Goal: Use online tool/utility: Utilize a website feature to perform a specific function

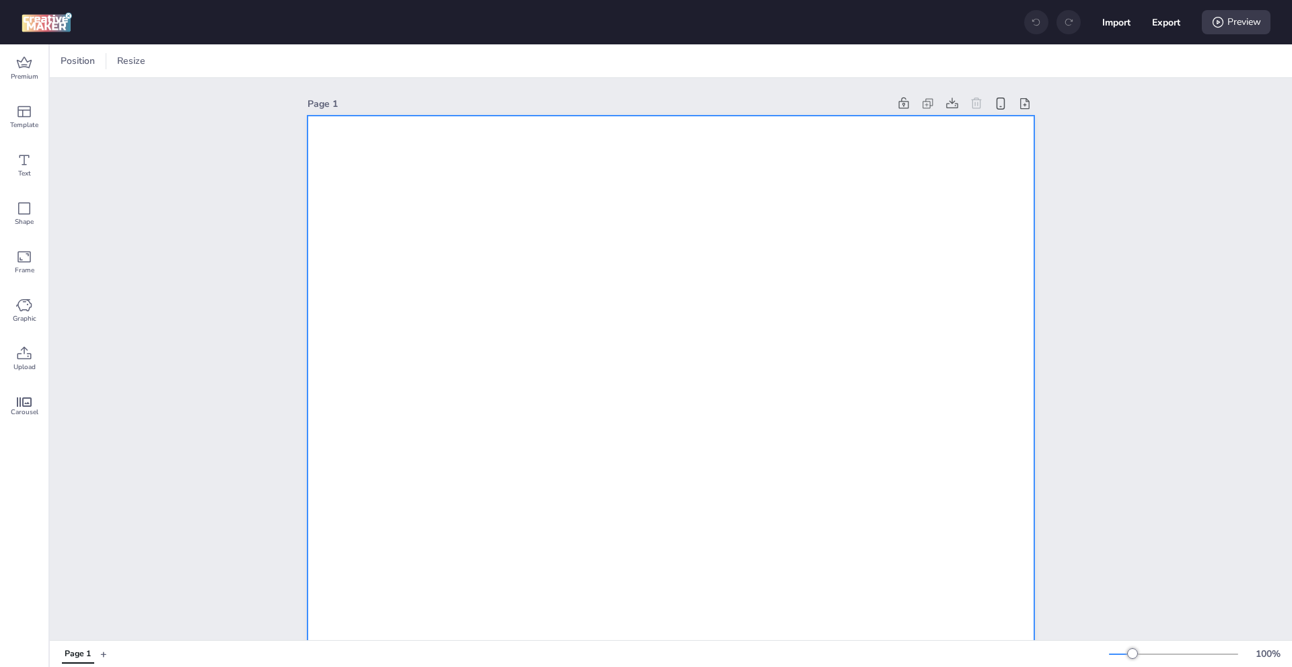
click at [153, 62] on div at bounding box center [149, 61] width 13 height 20
click at [133, 143] on button "320 x 480 px" at bounding box center [144, 143] width 67 height 20
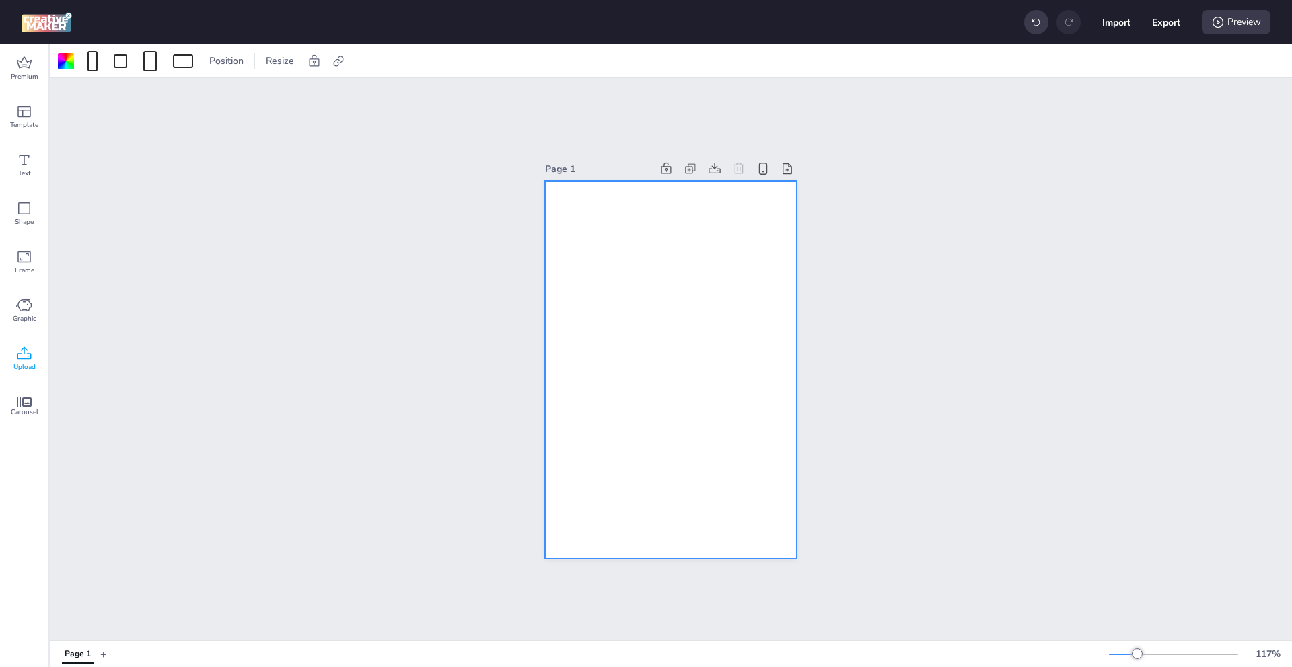
click at [42, 357] on div "Upload" at bounding box center [24, 359] width 48 height 48
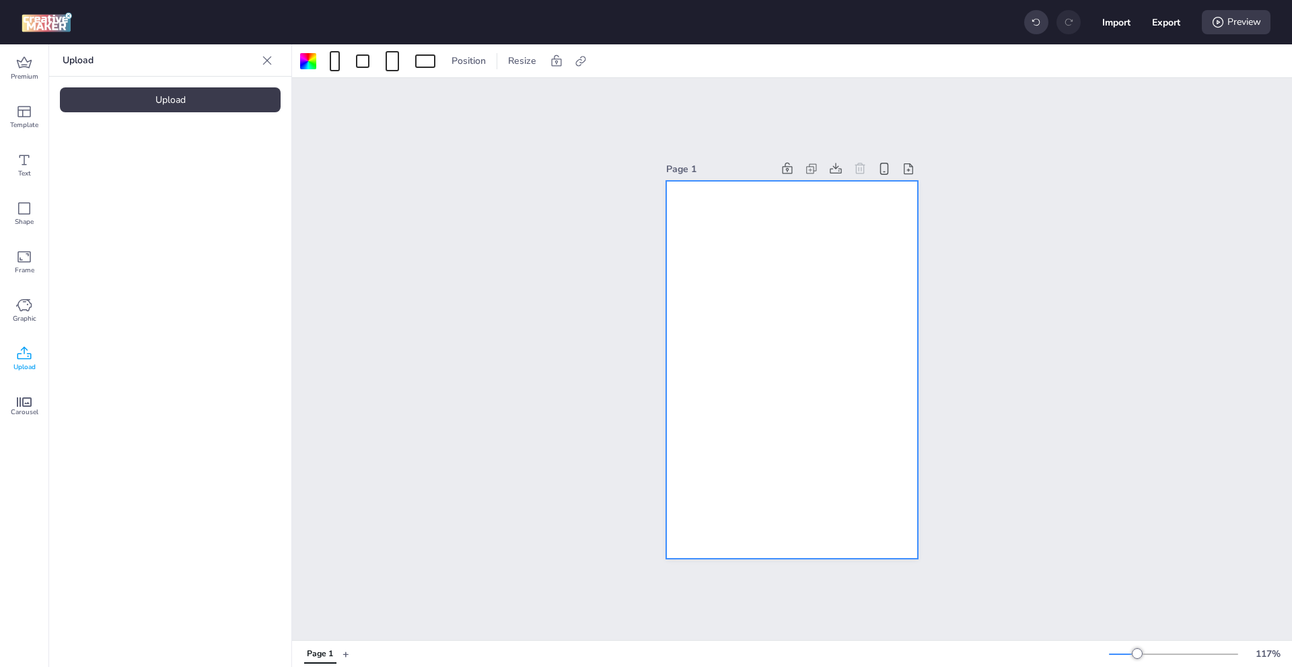
click at [26, 357] on icon at bounding box center [24, 354] width 16 height 16
click at [190, 98] on div "Upload" at bounding box center [170, 99] width 221 height 25
click at [121, 215] on video at bounding box center [114, 188] width 108 height 54
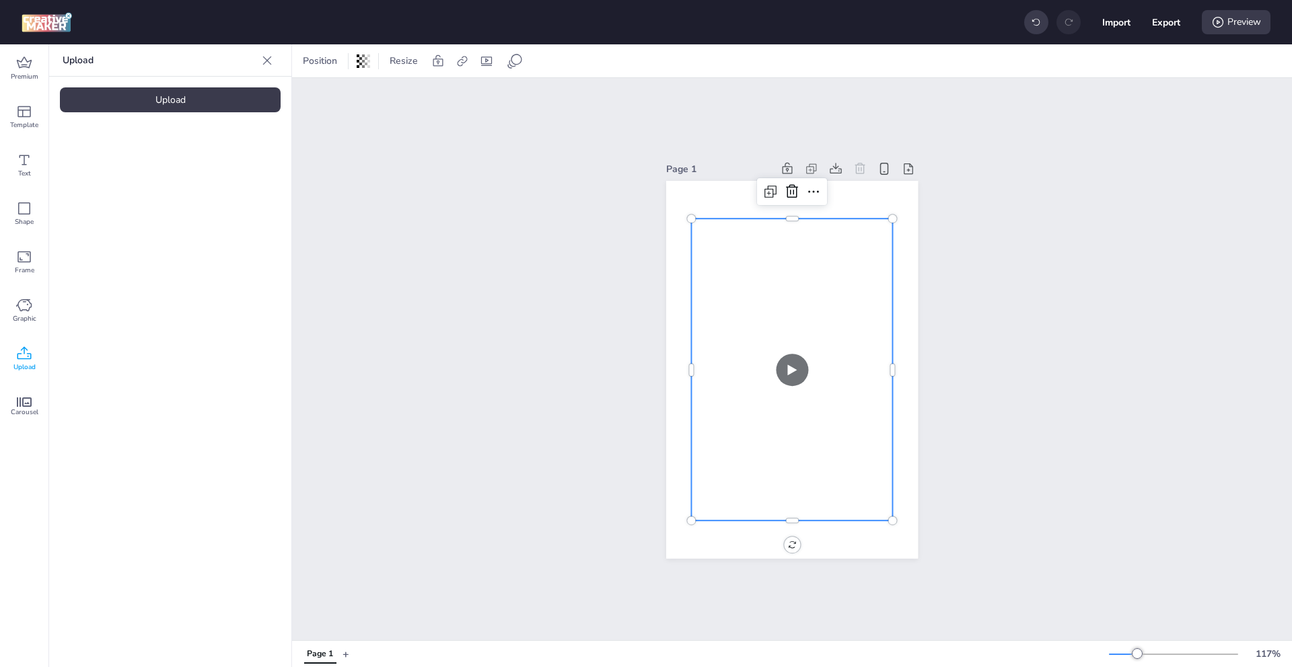
click at [783, 355] on video at bounding box center [792, 370] width 202 height 302
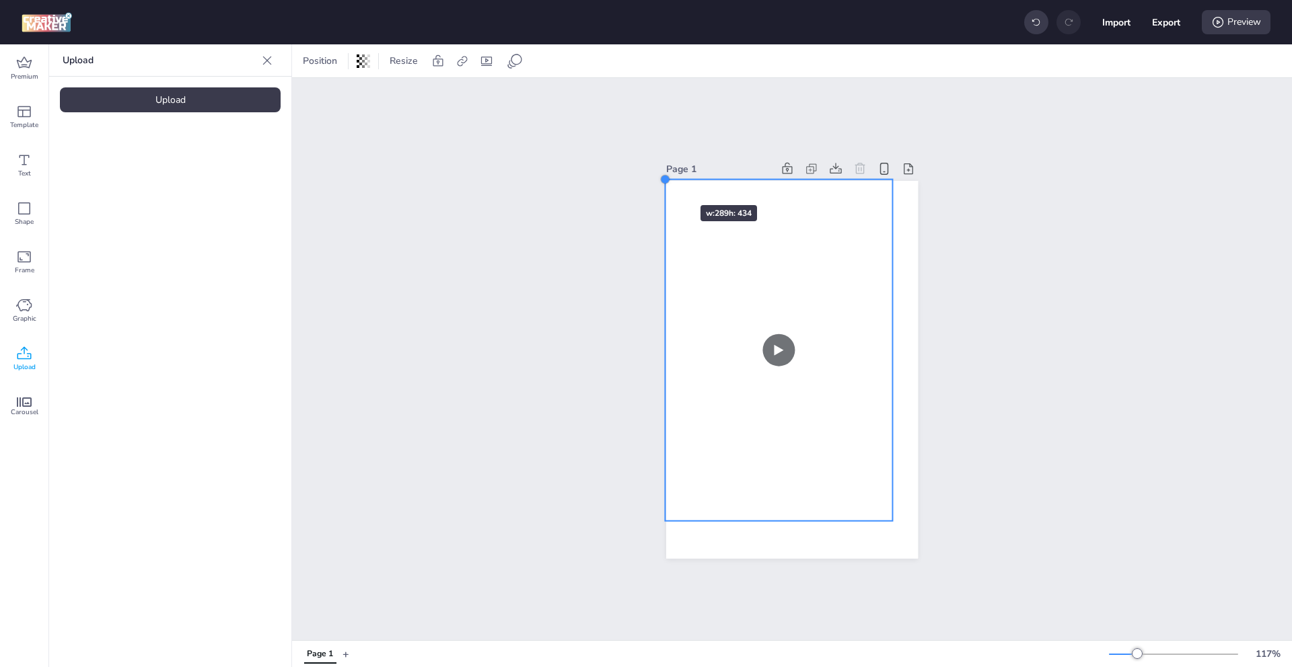
drag, startPoint x: 686, startPoint y: 213, endPoint x: 660, endPoint y: 181, distance: 41.6
click at [666, 181] on div at bounding box center [792, 370] width 252 height 378
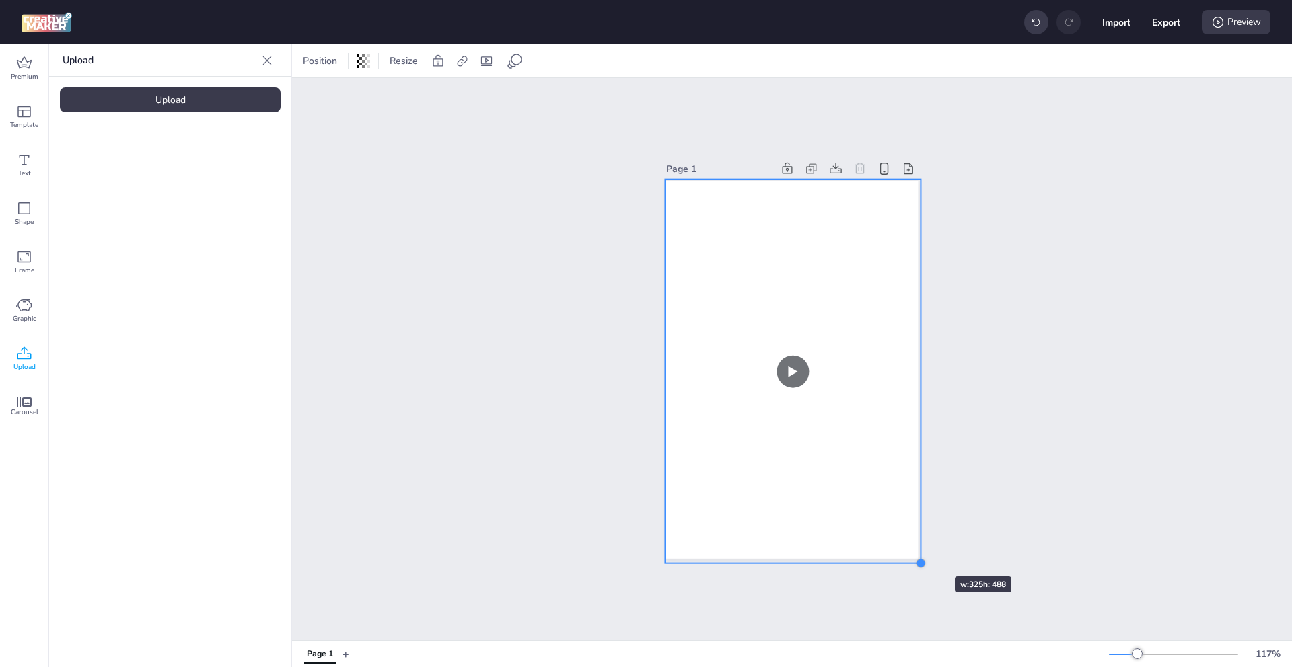
drag, startPoint x: 886, startPoint y: 516, endPoint x: 914, endPoint y: 552, distance: 46.0
click at [914, 552] on div "Page 1" at bounding box center [791, 359] width 327 height 432
click at [913, 554] on div at bounding box center [918, 559] width 11 height 11
click at [519, 60] on icon at bounding box center [515, 61] width 16 height 16
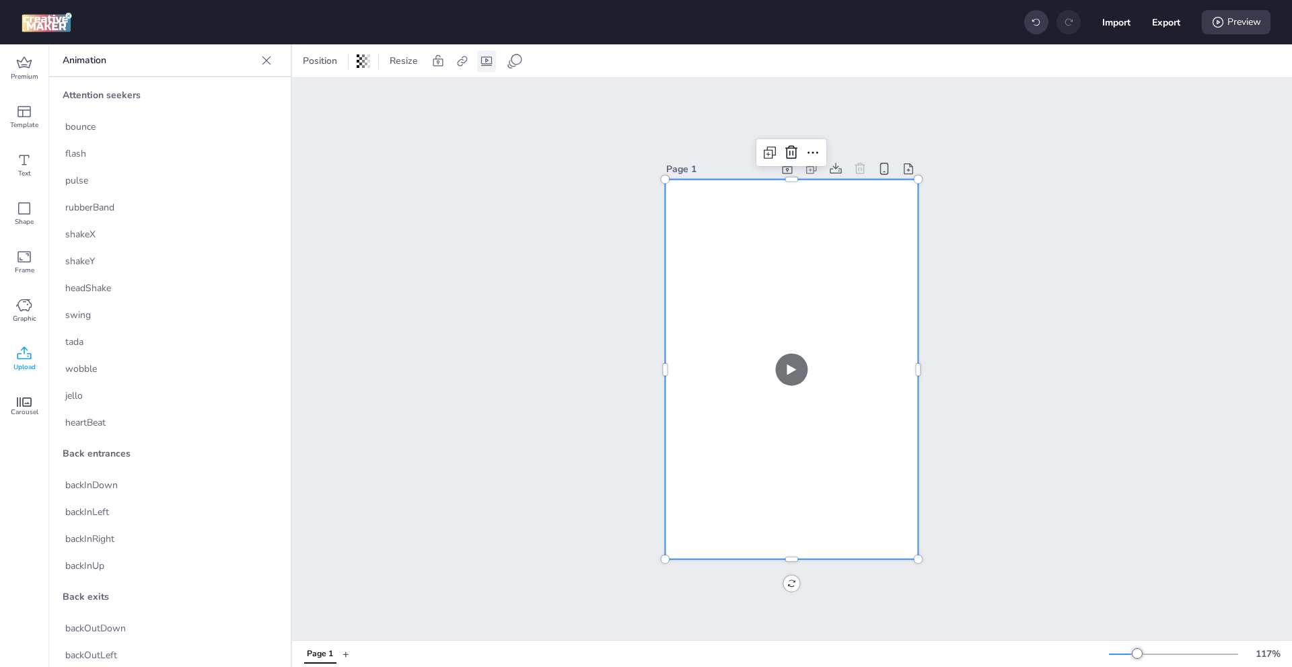
click at [488, 56] on icon at bounding box center [486, 60] width 13 height 13
select select "contain"
click at [410, 114] on span "Controls" at bounding box center [396, 117] width 36 height 14
click at [369, 118] on input "Controls" at bounding box center [365, 122] width 9 height 9
checkbox input "true"
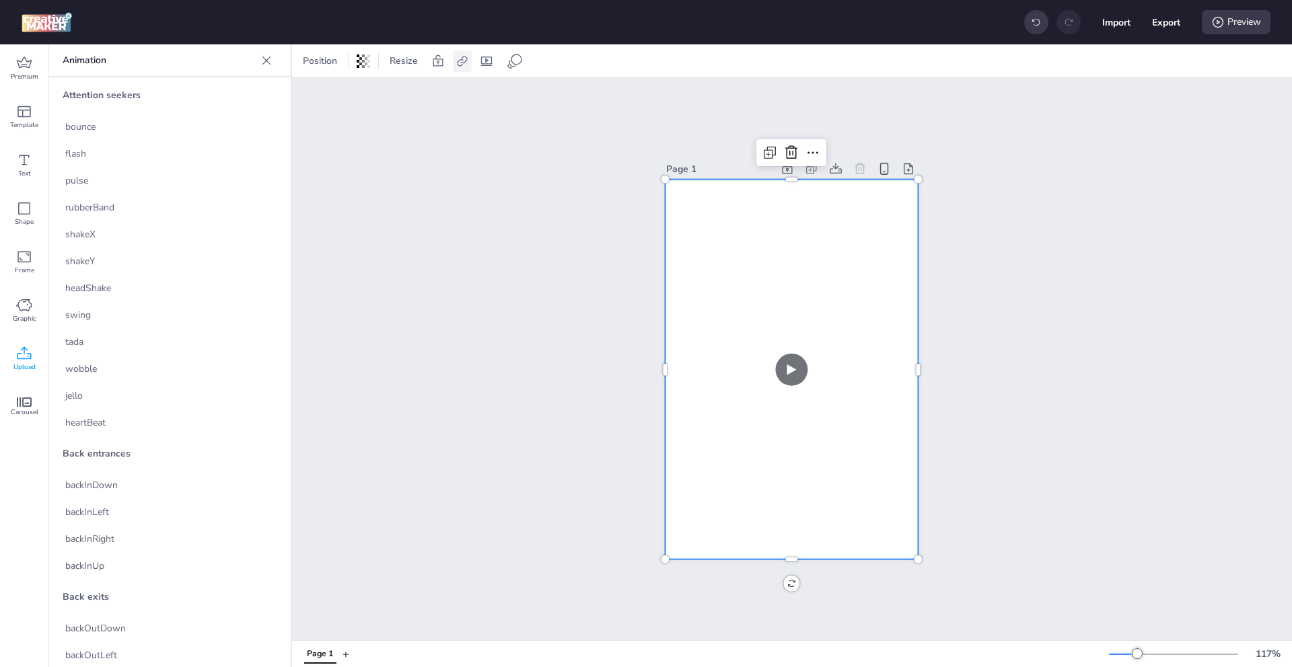
click at [460, 60] on icon at bounding box center [462, 60] width 13 height 13
click at [412, 100] on span "Activate hyperlink" at bounding box center [374, 95] width 75 height 14
click at [328, 100] on input "Activate hyperlink" at bounding box center [324, 100] width 9 height 9
checkbox input "true"
click at [430, 173] on div at bounding box center [390, 160] width 123 height 26
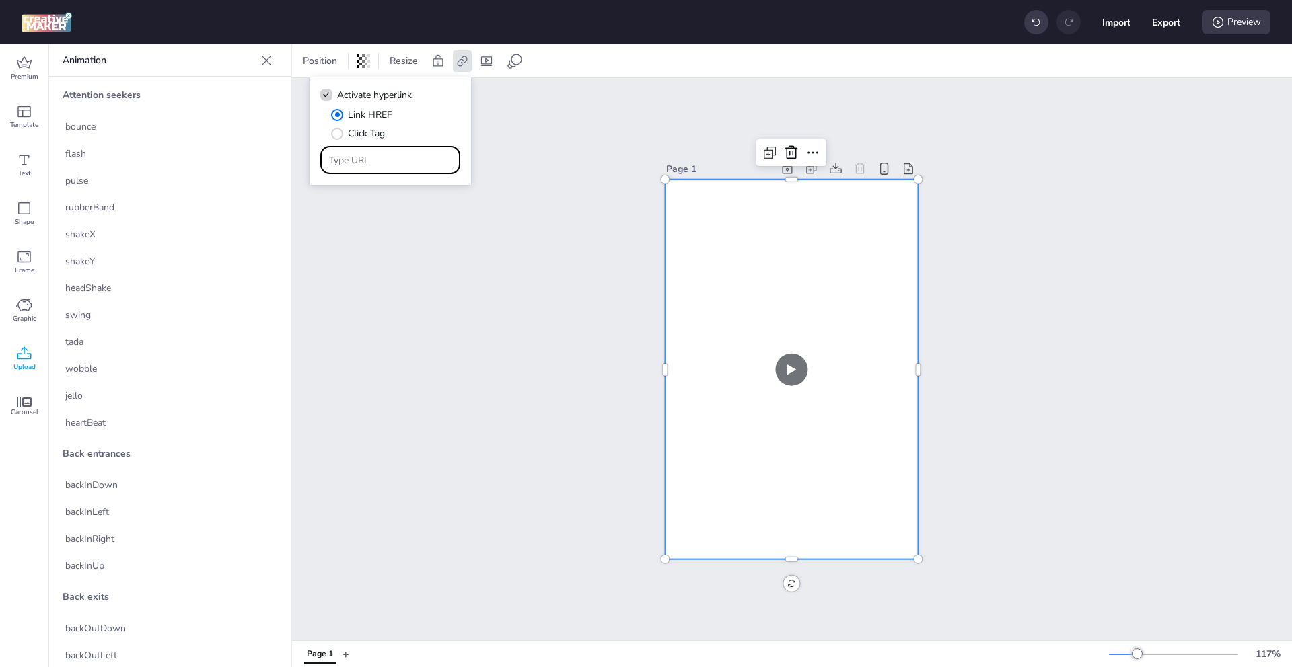
paste input "[URL][DOMAIN_NAME]"
type input "[URL][DOMAIN_NAME]"
click at [488, 330] on div "Page 1" at bounding box center [792, 359] width 1000 height 562
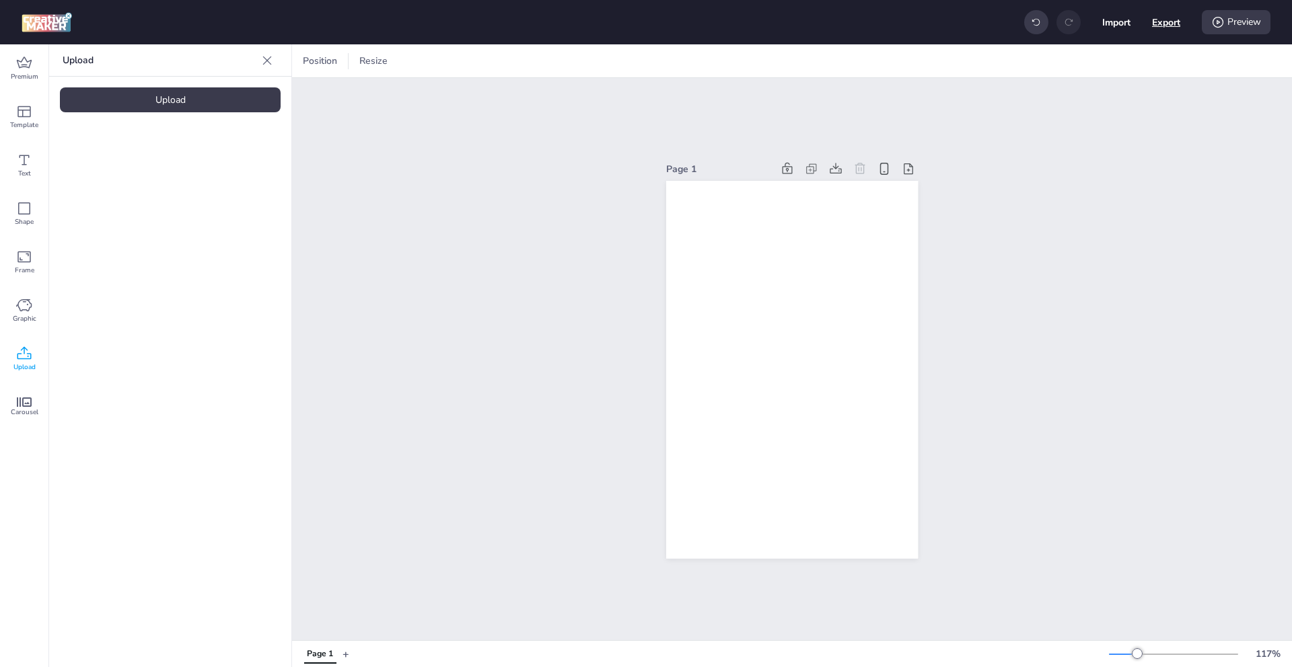
click at [1167, 26] on button "Export" at bounding box center [1166, 22] width 28 height 28
select select "html"
click at [1104, 112] on button "Download" at bounding box center [1106, 109] width 122 height 26
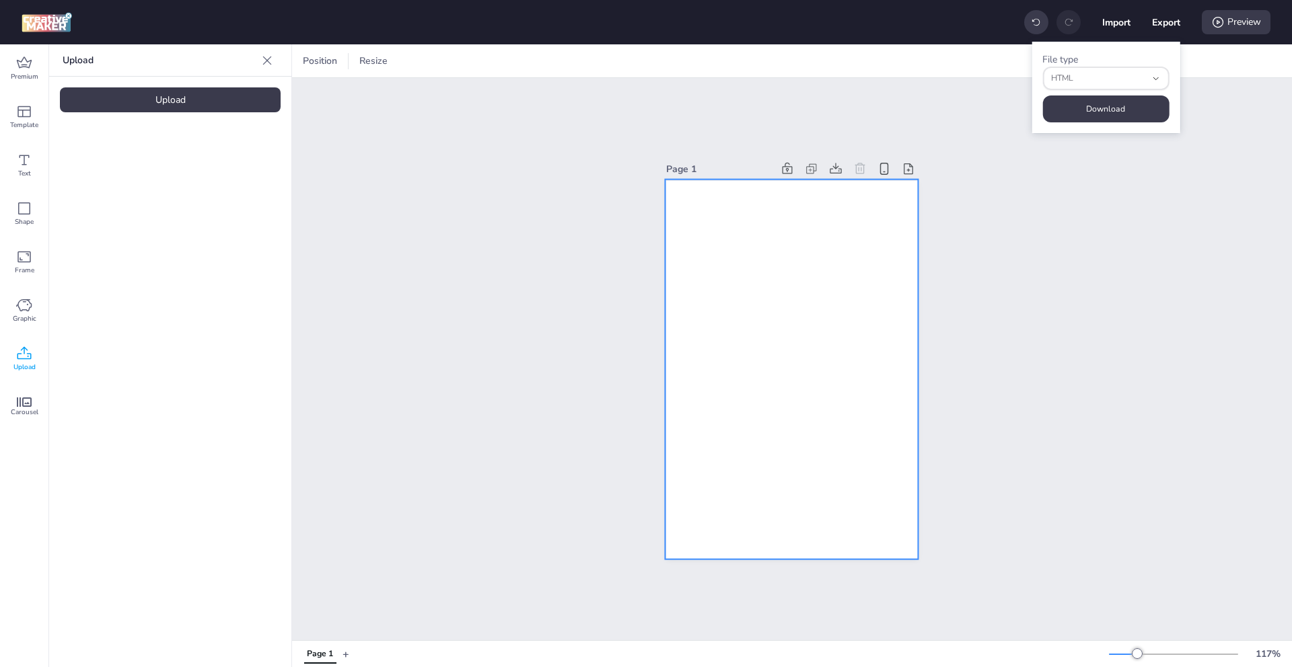
click at [741, 282] on video at bounding box center [792, 370] width 254 height 380
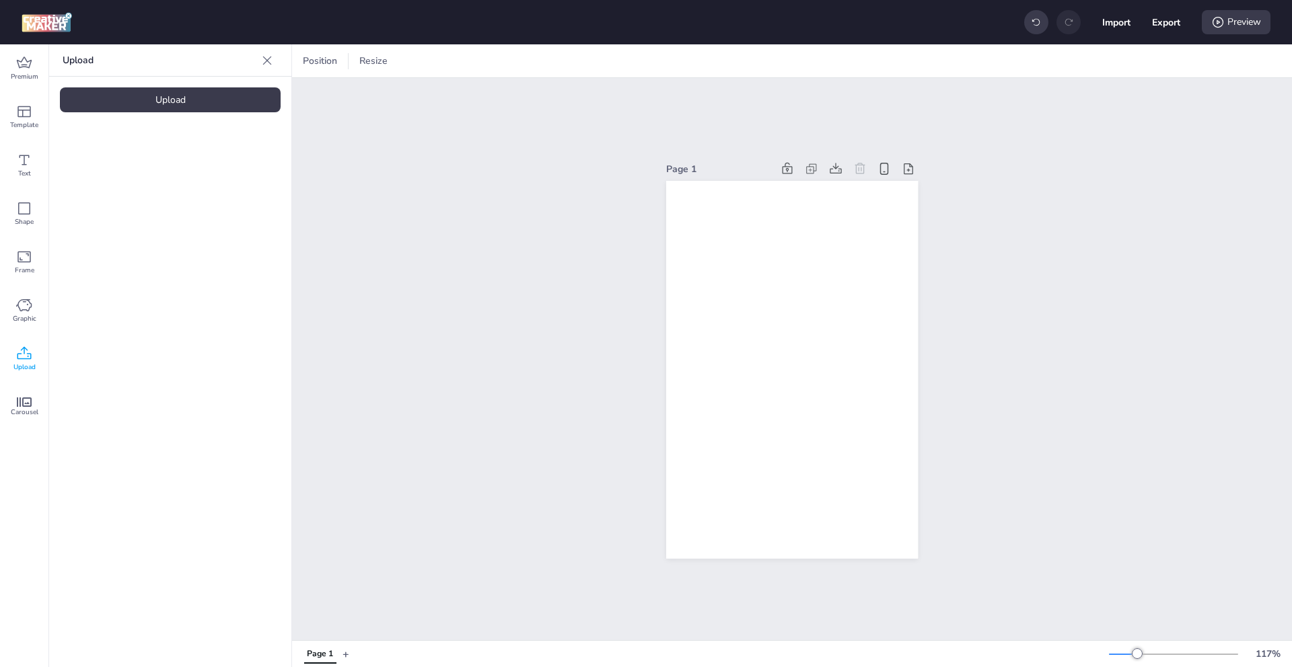
click at [202, 96] on div "Upload" at bounding box center [170, 99] width 221 height 25
click at [204, 205] on video at bounding box center [227, 188] width 108 height 54
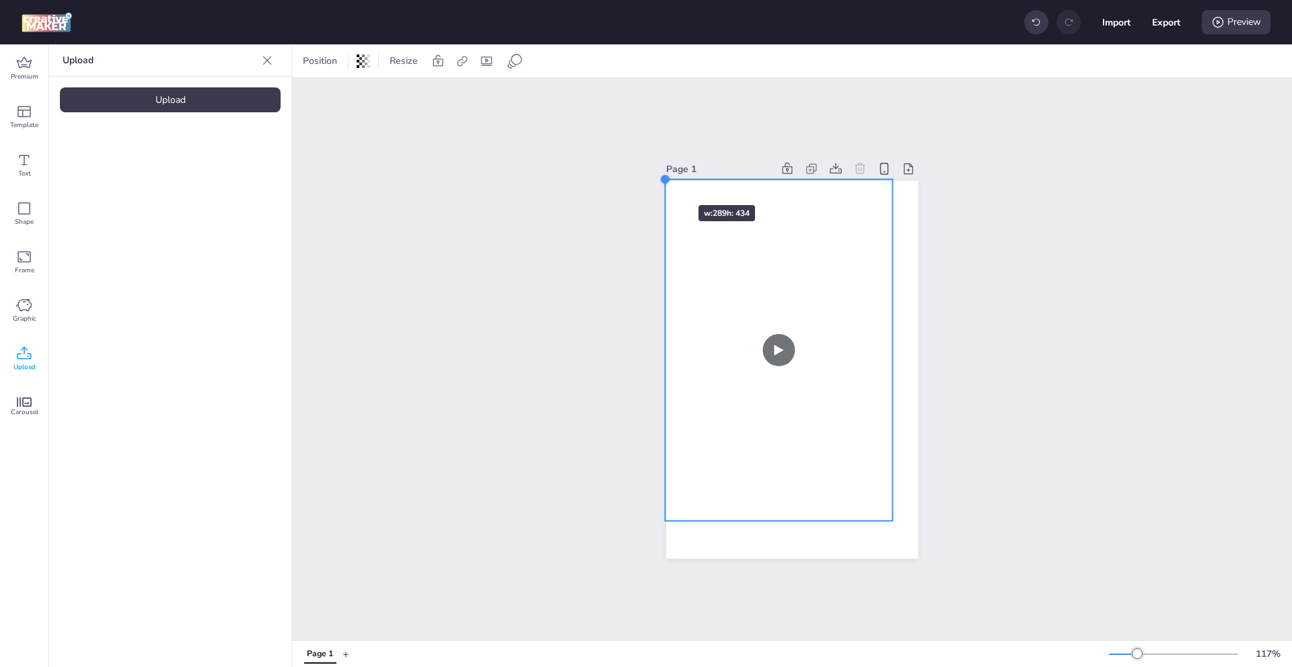
drag, startPoint x: 684, startPoint y: 213, endPoint x: 658, endPoint y: 181, distance: 41.6
click at [658, 181] on div "Page 1" at bounding box center [791, 359] width 327 height 432
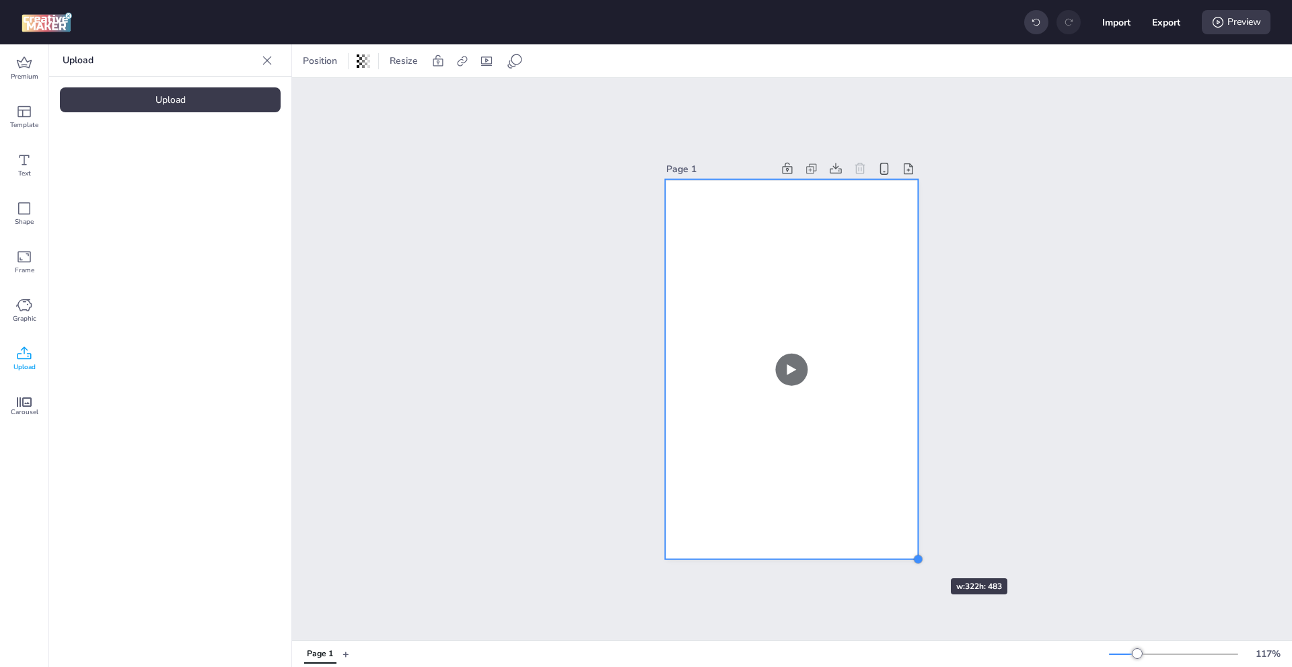
drag, startPoint x: 886, startPoint y: 516, endPoint x: 910, endPoint y: 554, distance: 45.4
click at [913, 554] on div at bounding box center [918, 559] width 11 height 11
click at [961, 516] on div "Page 1" at bounding box center [792, 359] width 1000 height 562
click at [805, 308] on video at bounding box center [792, 370] width 254 height 380
click at [474, 58] on div "Position Resize" at bounding box center [419, 61] width 244 height 22
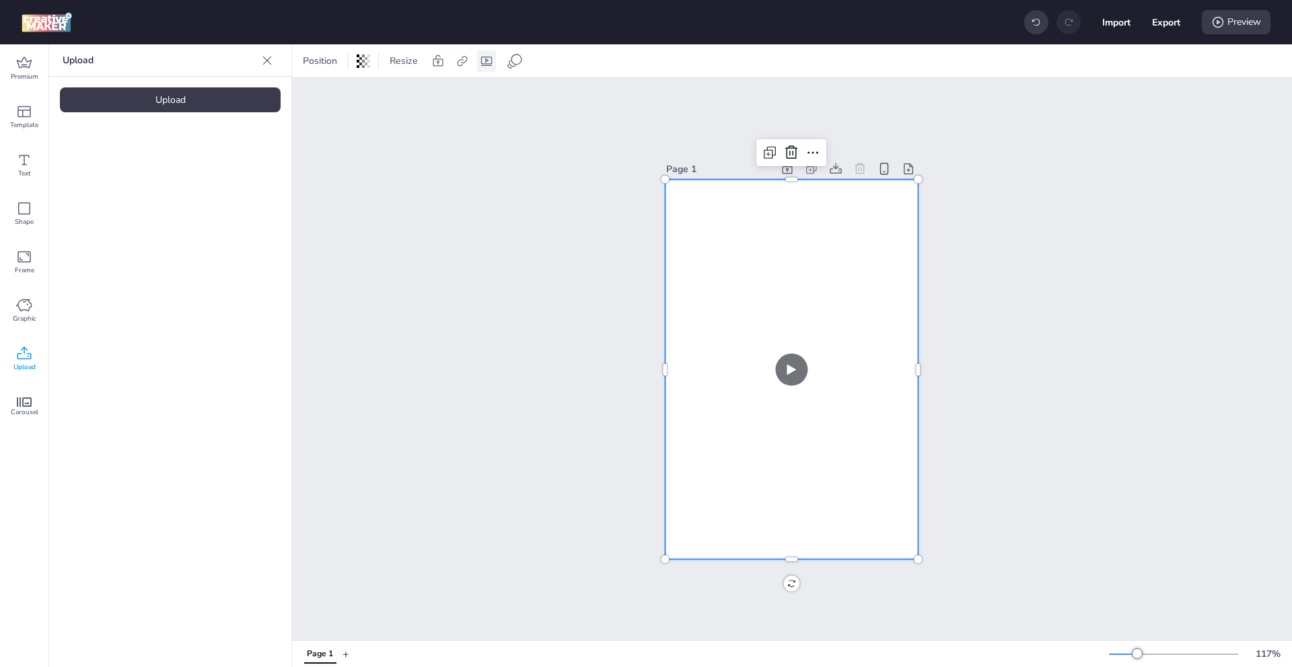
click at [477, 68] on div at bounding box center [486, 61] width 19 height 22
select select "contain"
click at [384, 124] on span "Controls" at bounding box center [396, 117] width 36 height 14
click at [369, 124] on input "Controls" at bounding box center [365, 122] width 9 height 9
checkbox input "true"
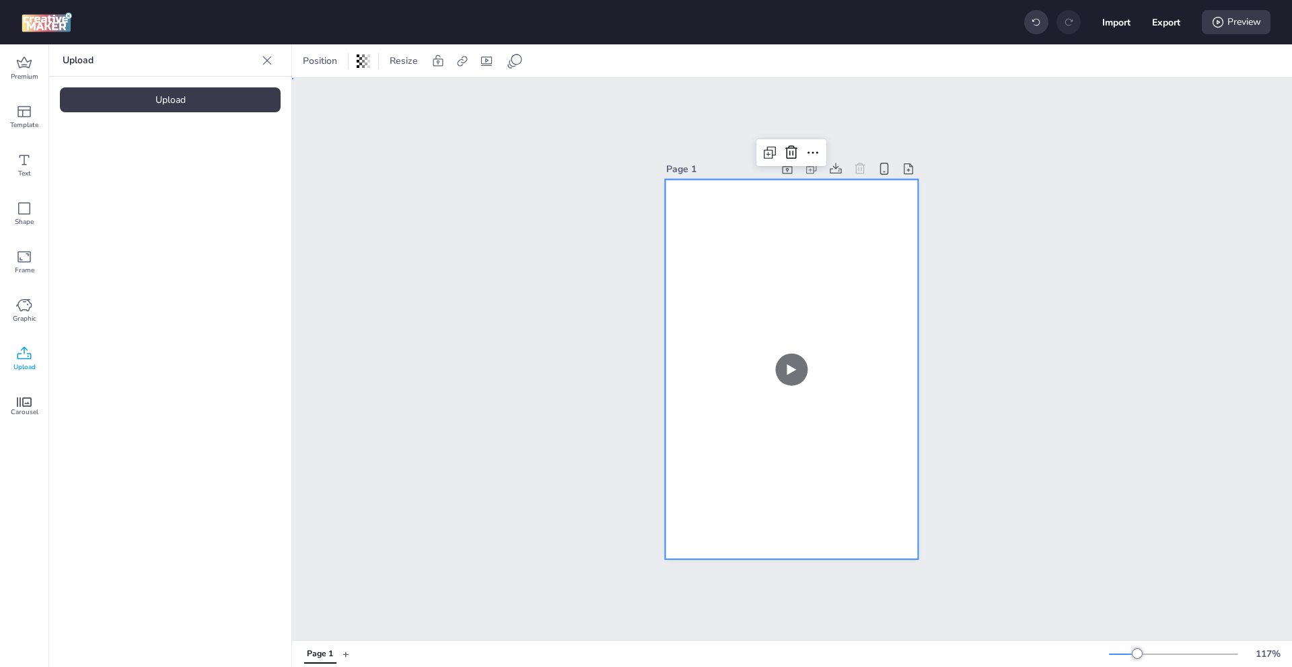
click at [569, 102] on div "Page 1" at bounding box center [792, 359] width 1000 height 562
click at [809, 231] on video at bounding box center [792, 370] width 254 height 380
click at [507, 62] on icon at bounding box center [515, 61] width 16 height 16
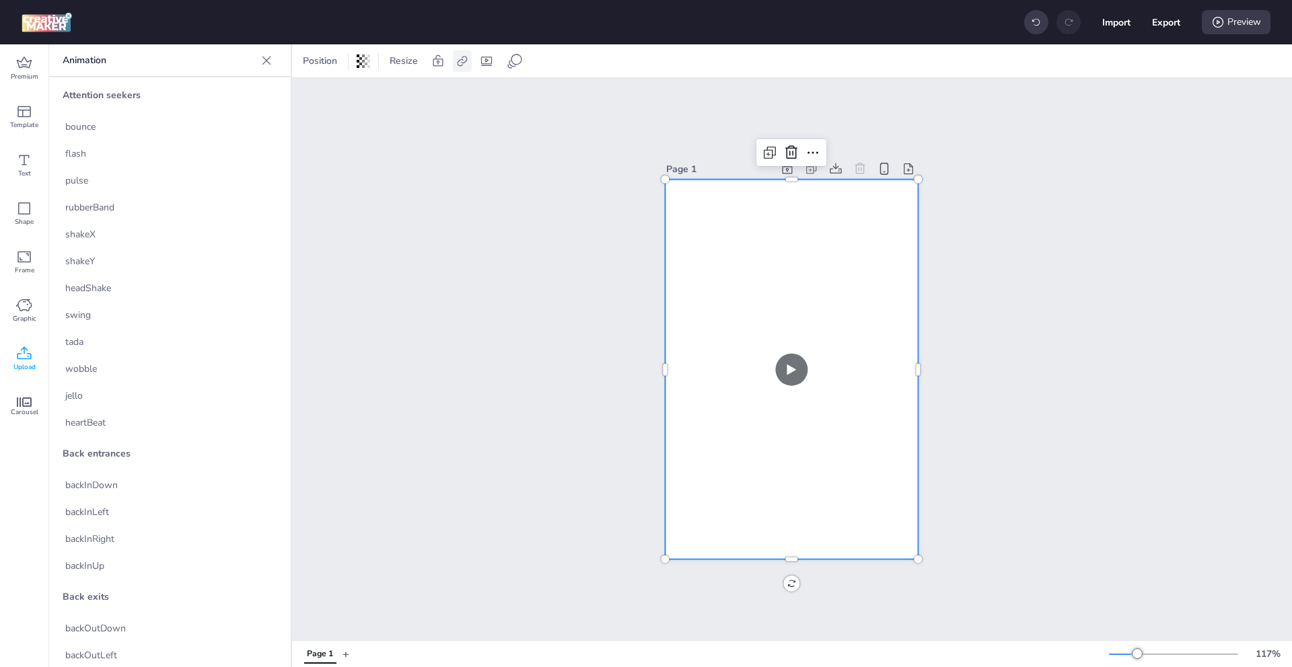
click at [460, 60] on icon at bounding box center [462, 60] width 13 height 13
click at [432, 102] on div "Activate hyperlink" at bounding box center [390, 95] width 140 height 15
click at [412, 94] on span "Activate hyperlink" at bounding box center [374, 95] width 75 height 14
click at [328, 96] on input "Activate hyperlink" at bounding box center [324, 100] width 9 height 9
checkbox input "true"
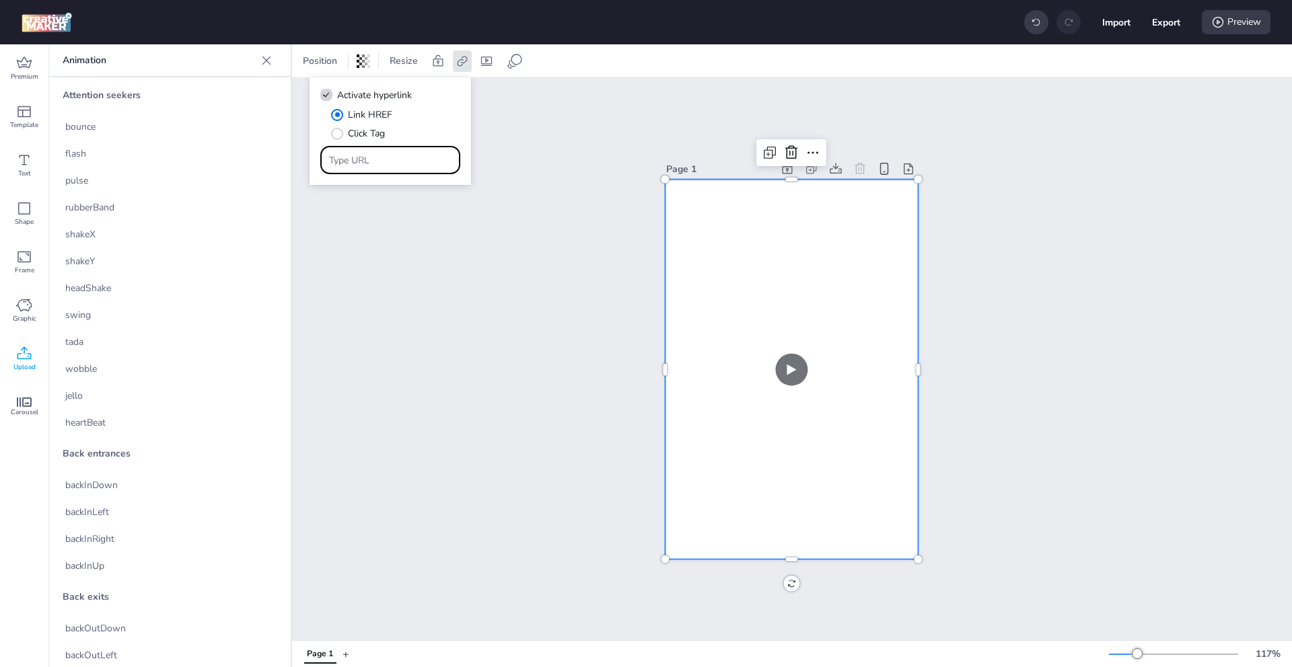
click at [396, 155] on input "Type URL" at bounding box center [390, 160] width 123 height 14
paste input "[URL][DOMAIN_NAME]"
type input "[URL][DOMAIN_NAME]"
click at [482, 66] on icon at bounding box center [486, 60] width 13 height 13
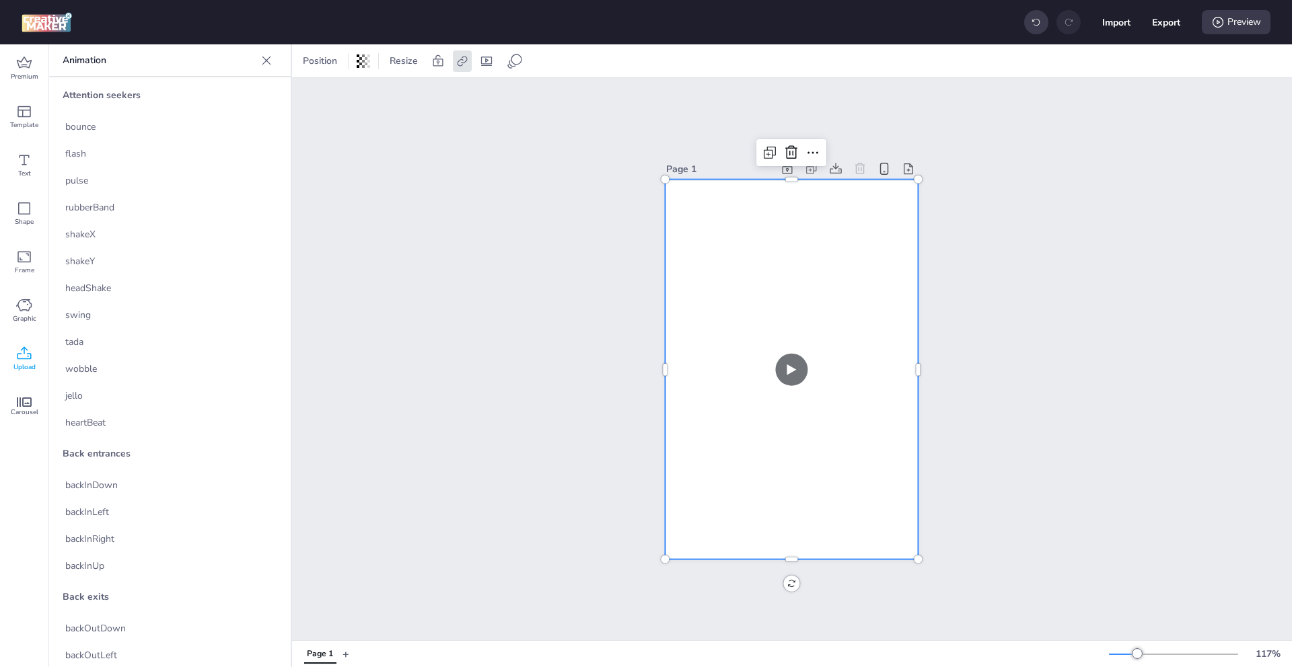
select select "contain"
click at [604, 165] on div "Page 1" at bounding box center [792, 359] width 1000 height 562
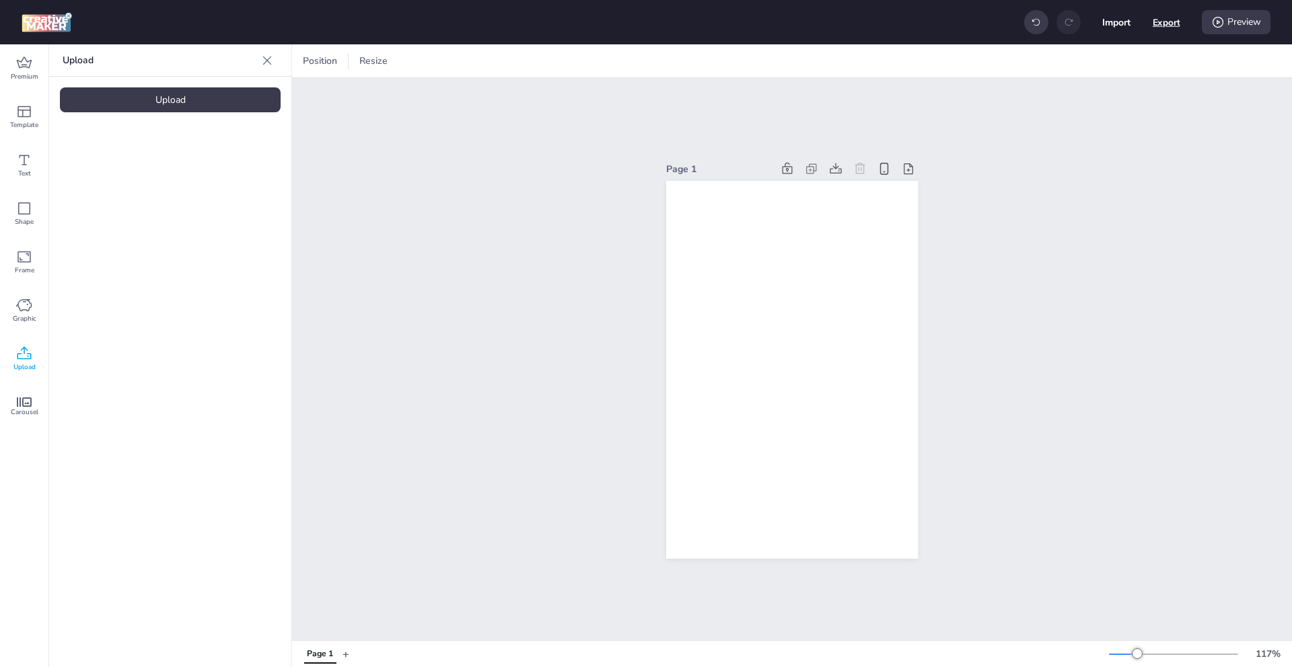
click at [1179, 22] on button "Export" at bounding box center [1167, 23] width 28 height 28
select select "html"
click at [1116, 116] on button "Download" at bounding box center [1106, 109] width 126 height 27
click at [168, 96] on div "Upload" at bounding box center [170, 99] width 221 height 25
click at [111, 294] on video at bounding box center [114, 301] width 108 height 54
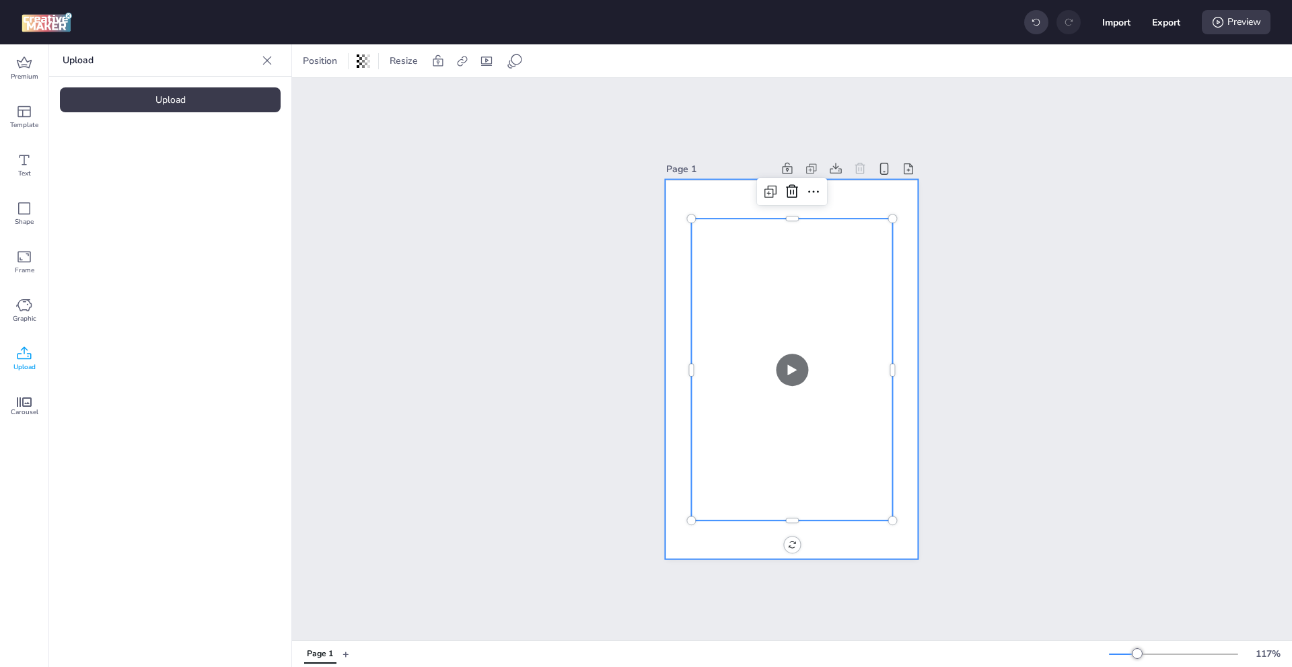
click at [684, 195] on video at bounding box center [792, 370] width 254 height 380
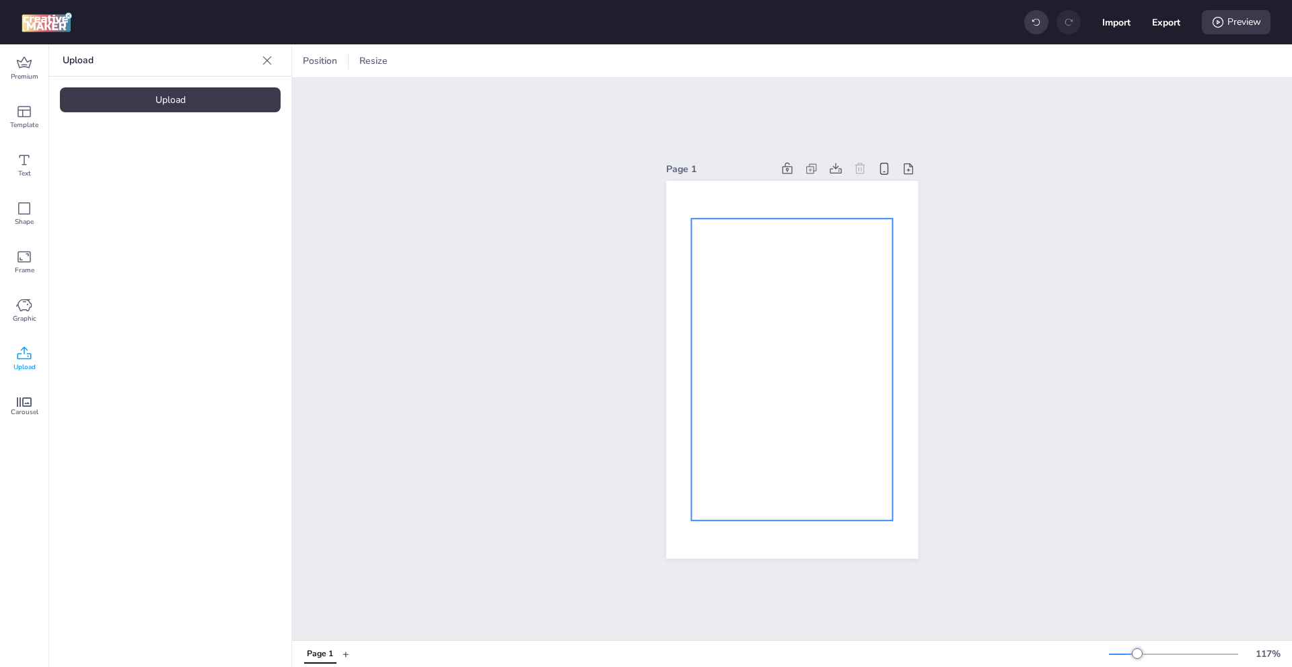
click at [713, 256] on video at bounding box center [792, 370] width 202 height 302
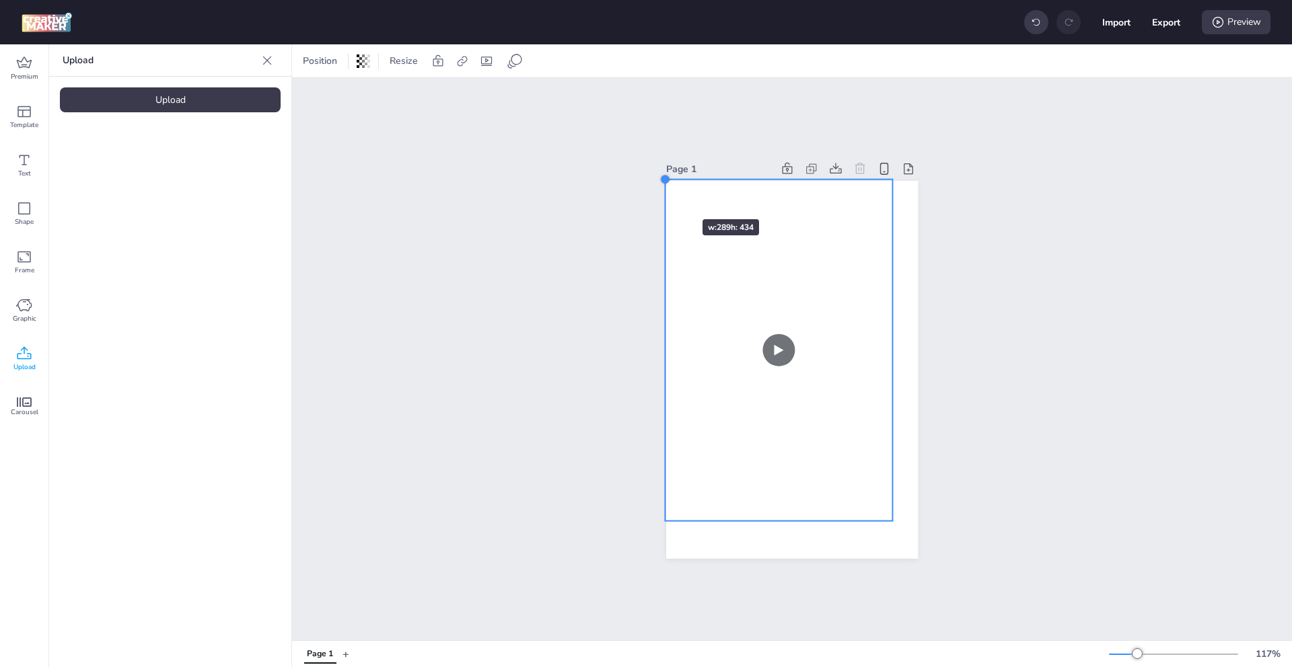
drag, startPoint x: 688, startPoint y: 211, endPoint x: 662, endPoint y: 195, distance: 30.8
click at [666, 195] on div at bounding box center [792, 370] width 252 height 378
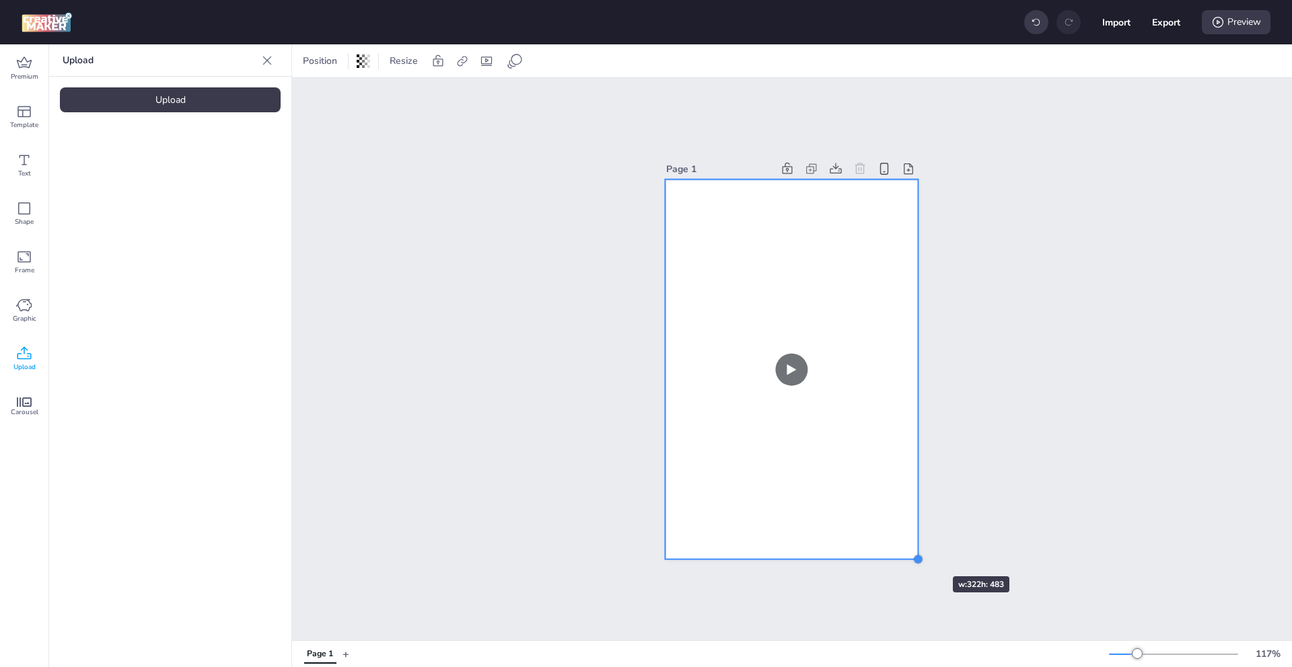
drag, startPoint x: 888, startPoint y: 514, endPoint x: 912, endPoint y: 552, distance: 45.4
click at [913, 554] on div at bounding box center [918, 559] width 11 height 11
click at [1054, 518] on div "Page 1" at bounding box center [792, 359] width 1000 height 562
click at [702, 266] on video at bounding box center [792, 370] width 254 height 380
click at [436, 54] on icon at bounding box center [437, 60] width 13 height 13
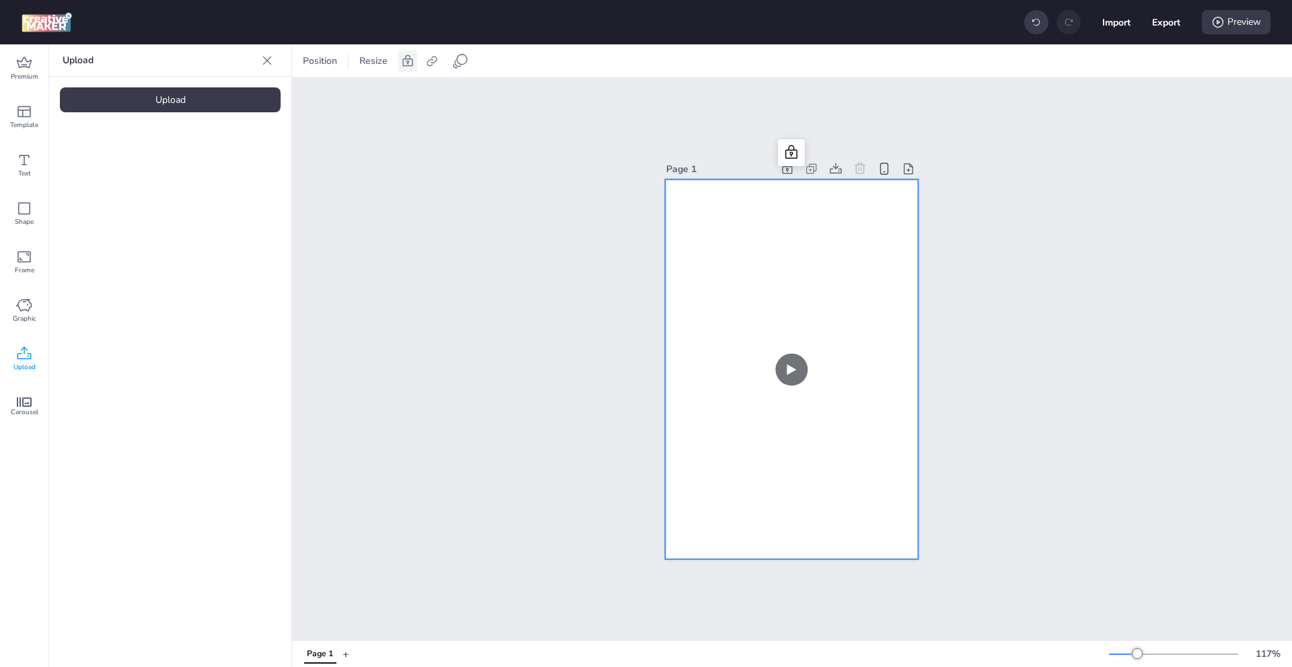
click at [408, 66] on icon at bounding box center [408, 59] width 10 height 11
click at [464, 62] on icon at bounding box center [462, 61] width 10 height 10
click at [434, 100] on div "Activate hyperlink" at bounding box center [390, 95] width 140 height 15
click at [359, 102] on label "Activate hyperlink" at bounding box center [366, 95] width 101 height 24
click at [328, 102] on input "Activate hyperlink" at bounding box center [324, 100] width 9 height 9
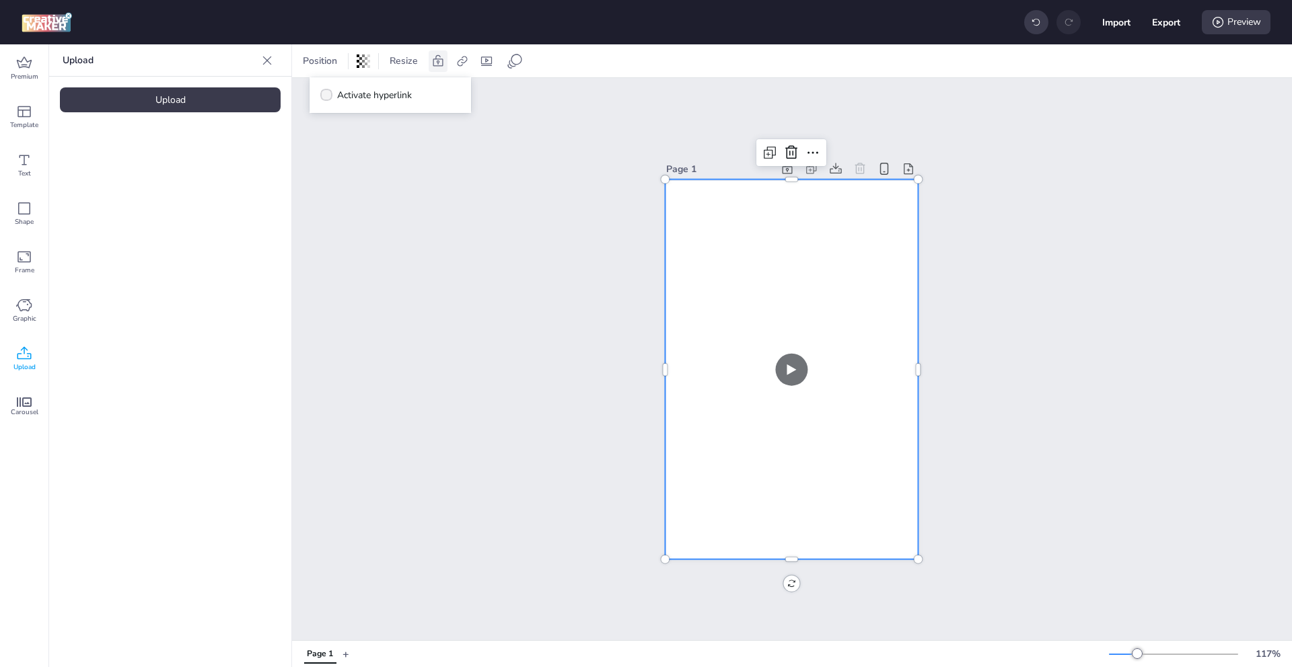
checkbox input "true"
click at [486, 64] on icon at bounding box center [486, 60] width 13 height 13
select select "contain"
click at [408, 116] on span "Controls" at bounding box center [396, 117] width 36 height 14
click at [369, 118] on input "Controls" at bounding box center [365, 122] width 9 height 9
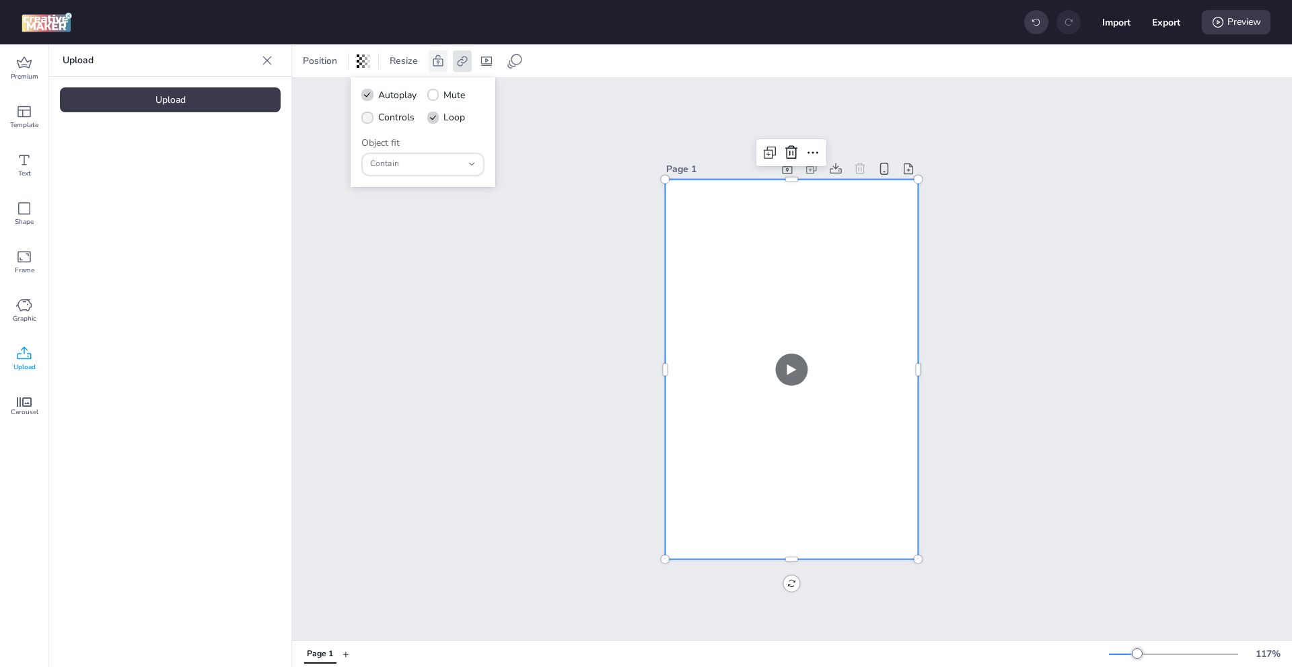
checkbox input "true"
click at [430, 60] on div at bounding box center [438, 61] width 19 height 22
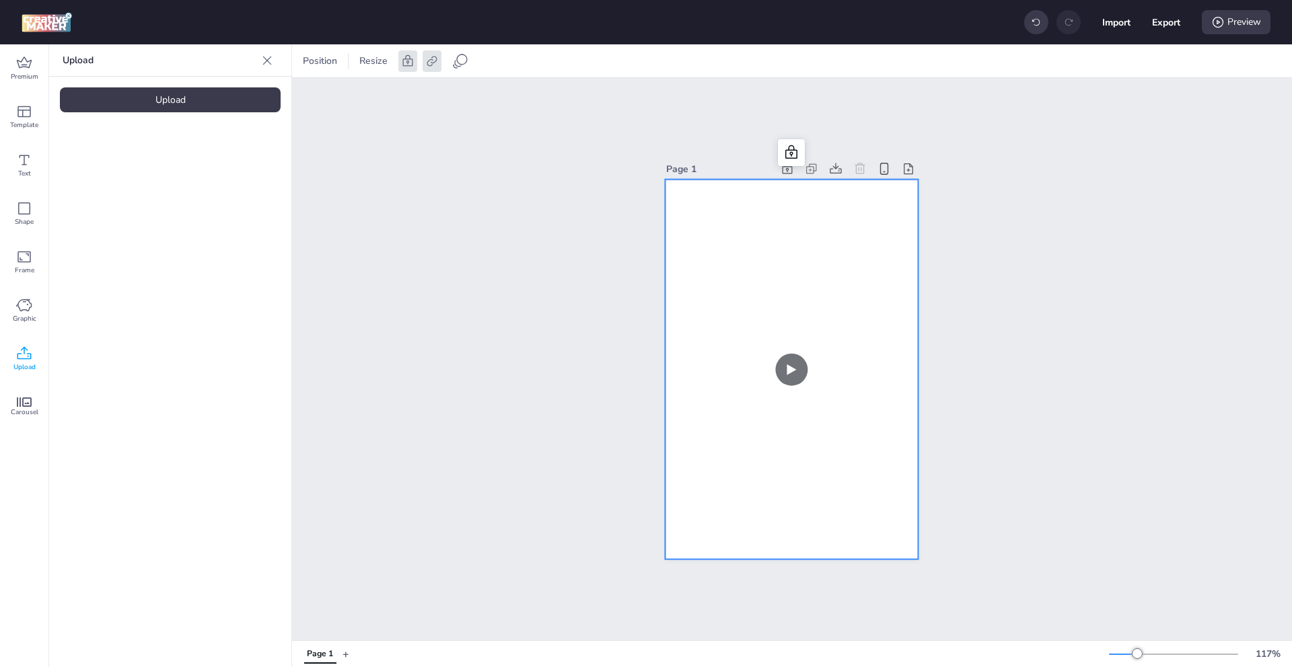
click at [396, 66] on div "Position Resize" at bounding box center [357, 61] width 120 height 22
click at [430, 60] on icon at bounding box center [431, 60] width 13 height 13
click at [410, 66] on div at bounding box center [407, 61] width 19 height 22
click at [480, 60] on icon at bounding box center [486, 60] width 13 height 13
select select "contain"
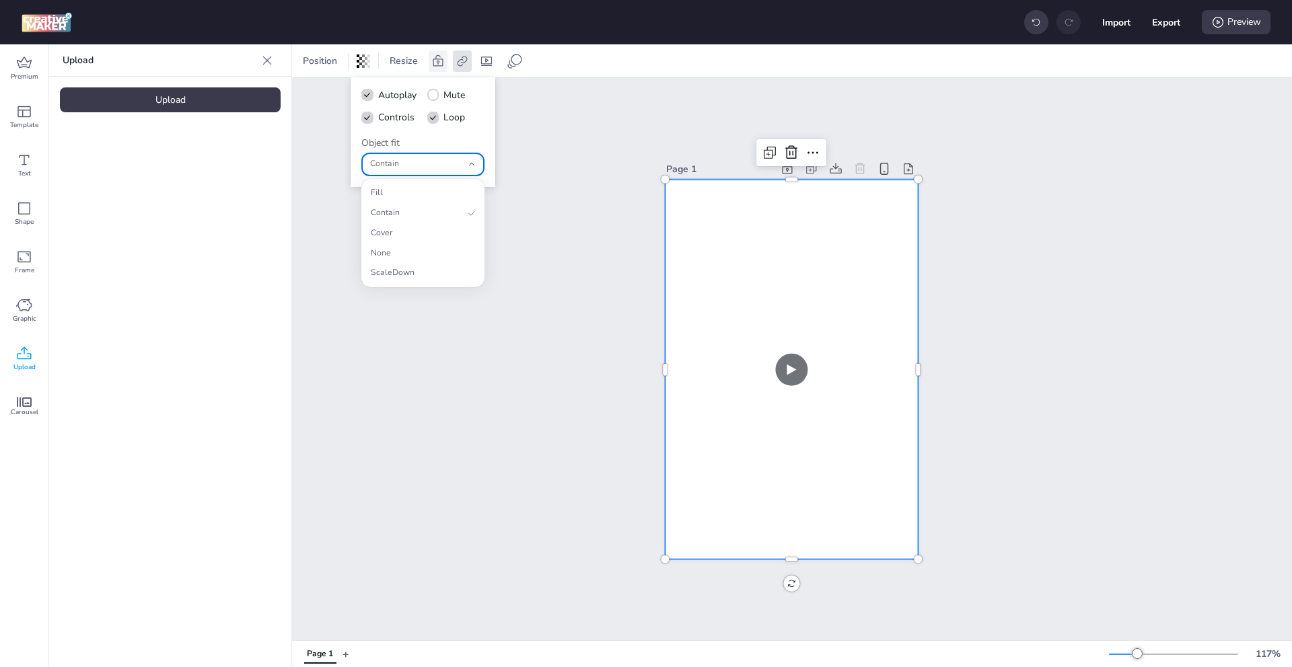
click at [414, 167] on span "Contain" at bounding box center [416, 164] width 92 height 12
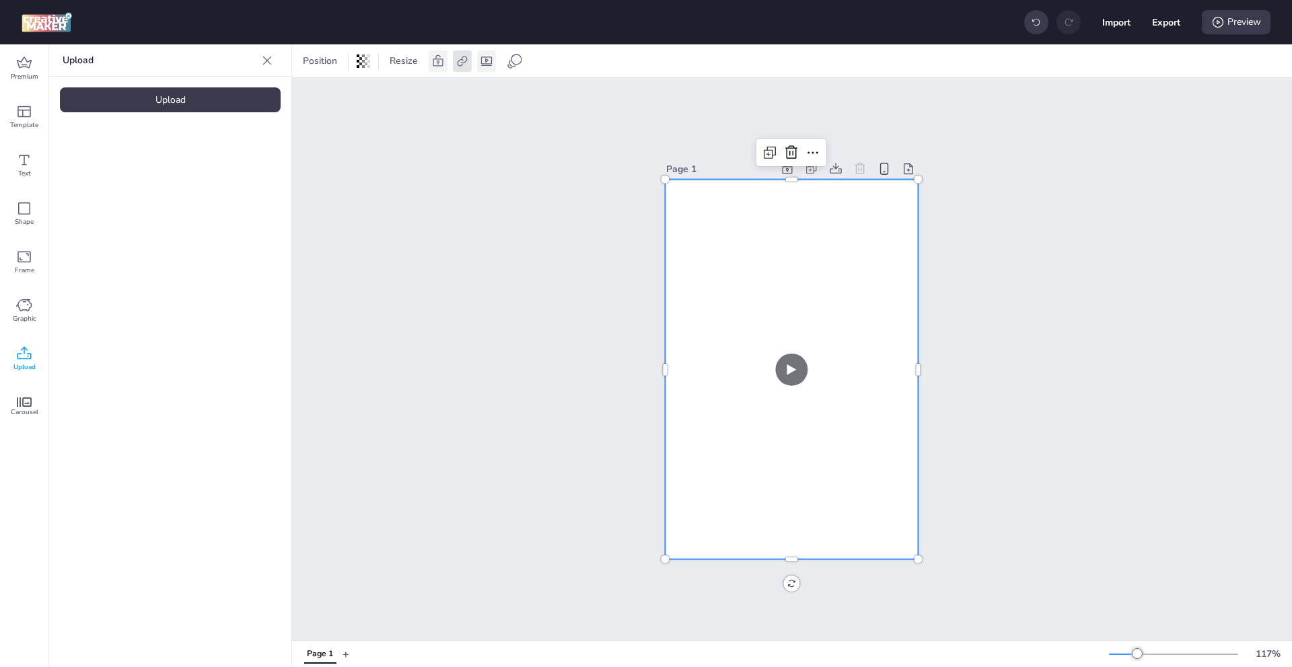
click at [480, 56] on icon at bounding box center [486, 60] width 13 height 13
select select "contain"
click at [464, 62] on icon at bounding box center [462, 61] width 10 height 10
click at [398, 159] on input "Type URL" at bounding box center [390, 160] width 123 height 14
paste input "[URL][DOMAIN_NAME]"
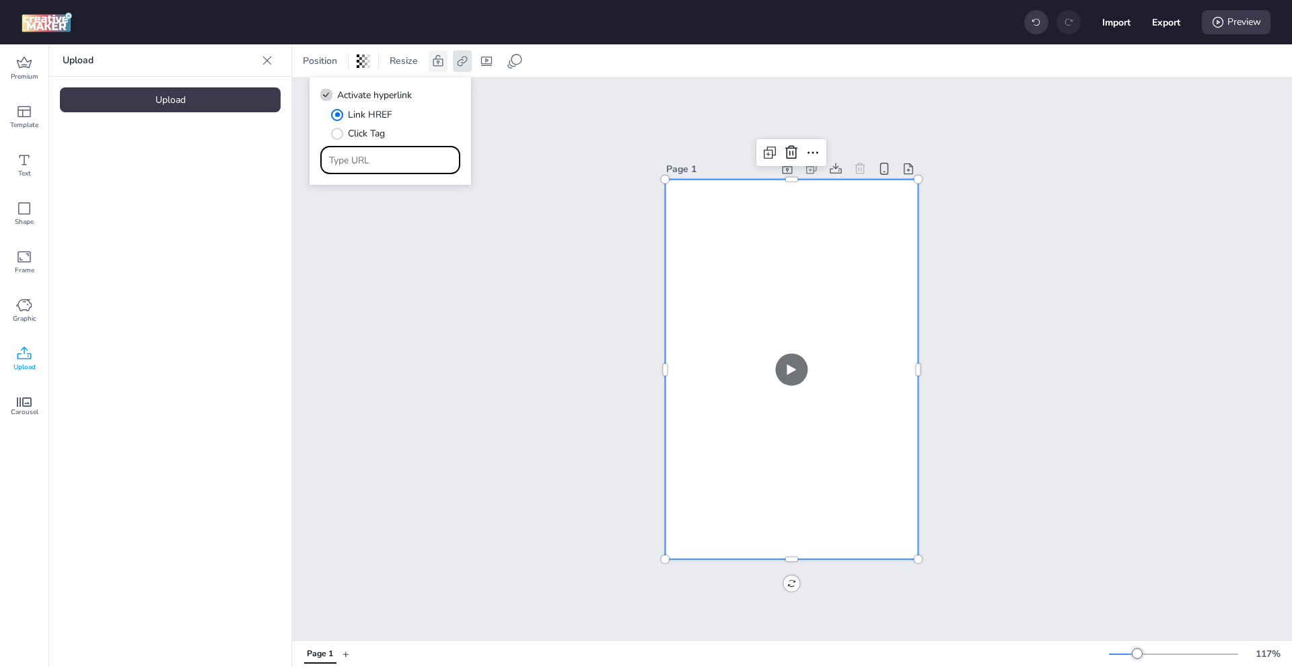
type input "[URL][DOMAIN_NAME]"
click at [476, 353] on div "Page 1" at bounding box center [792, 359] width 1000 height 562
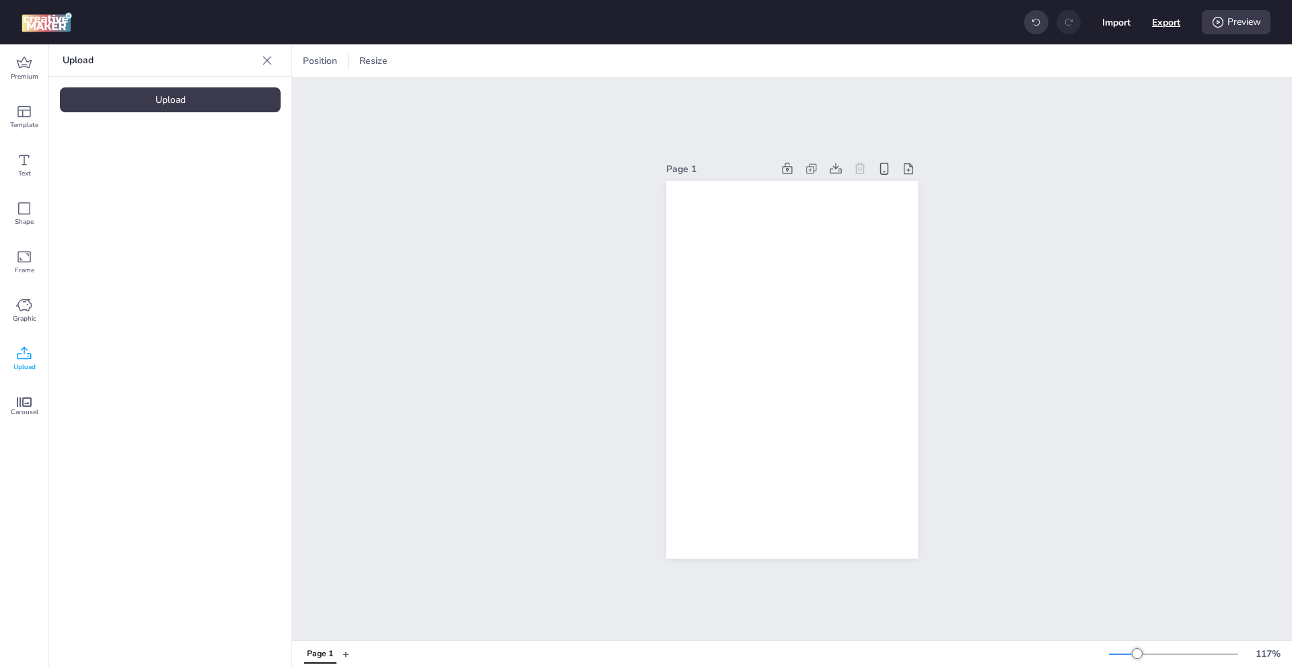
click at [1157, 17] on button "Export" at bounding box center [1166, 22] width 28 height 28
select select "html"
click at [1102, 110] on button "Download" at bounding box center [1106, 109] width 126 height 27
